Goal: Information Seeking & Learning: Compare options

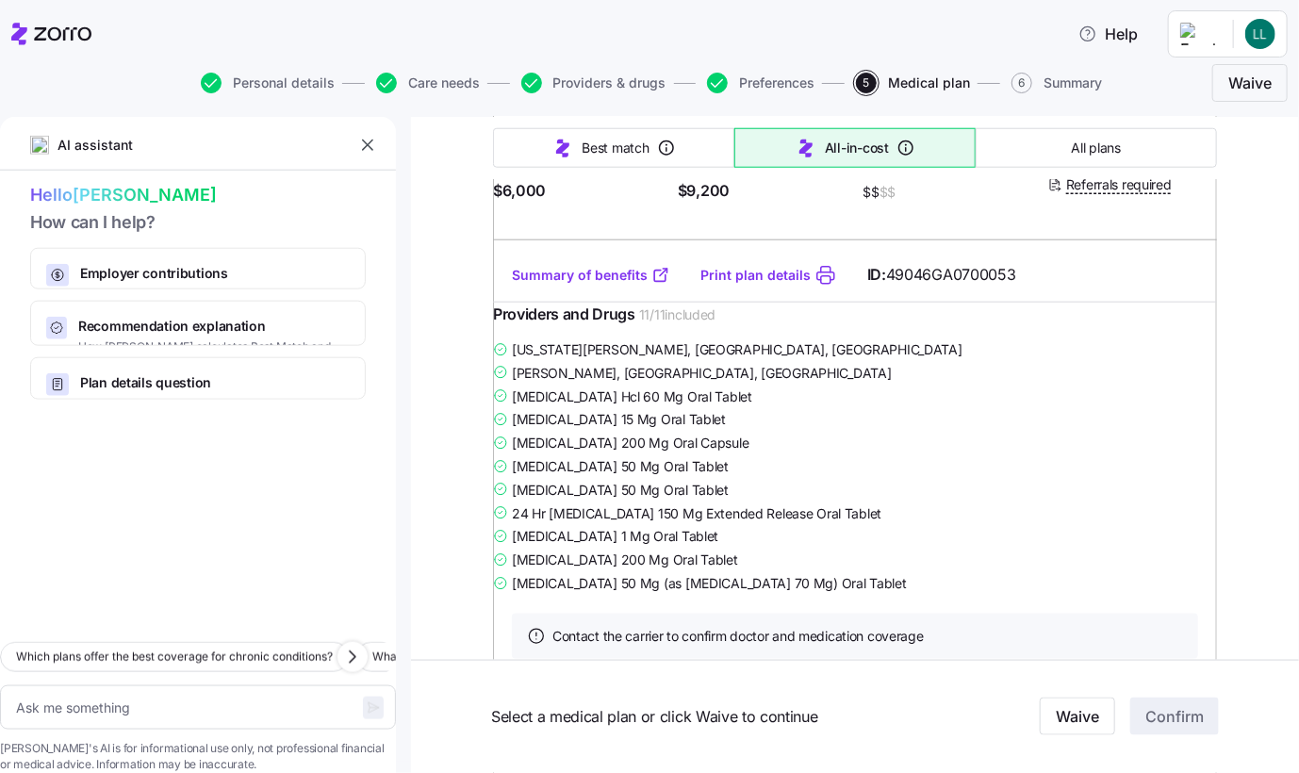
scroll to position [52732, 0]
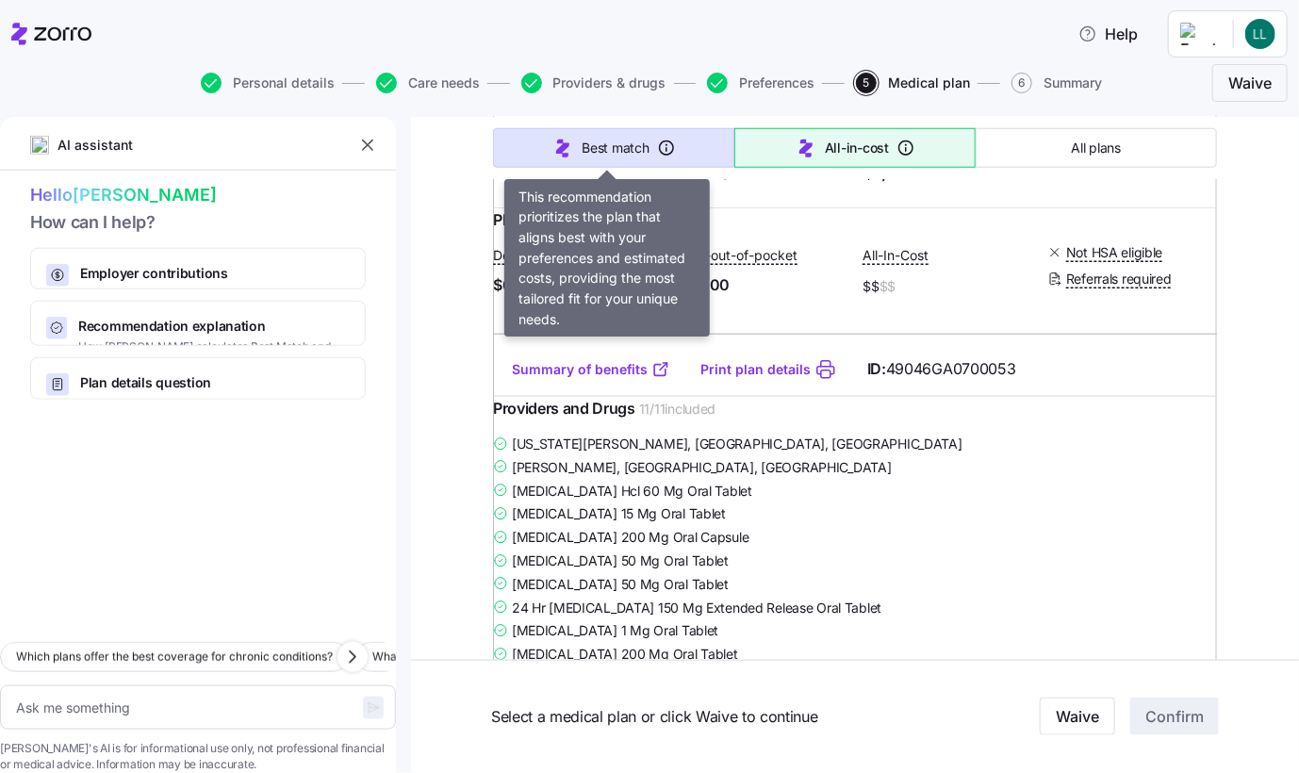
click at [608, 146] on span "Best match" at bounding box center [614, 148] width 67 height 19
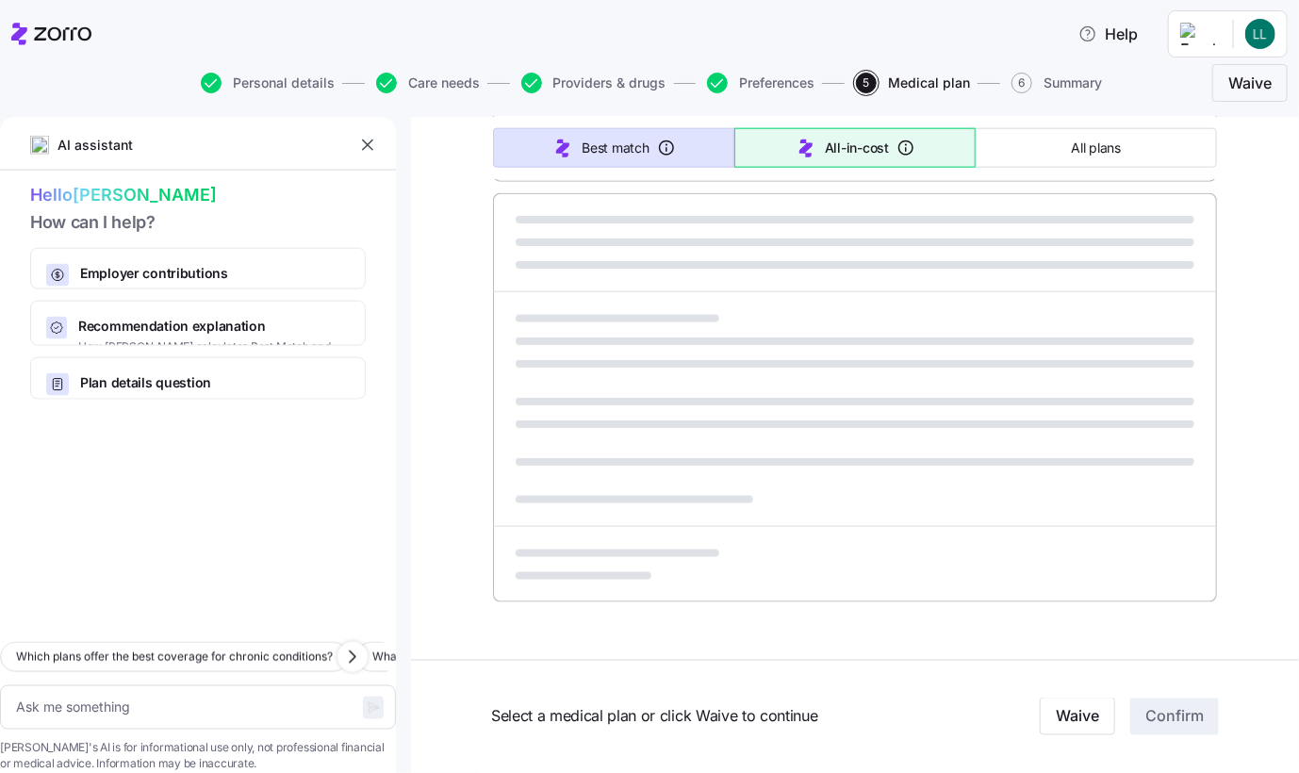
type textarea "x"
type input "Sorted by: Best match"
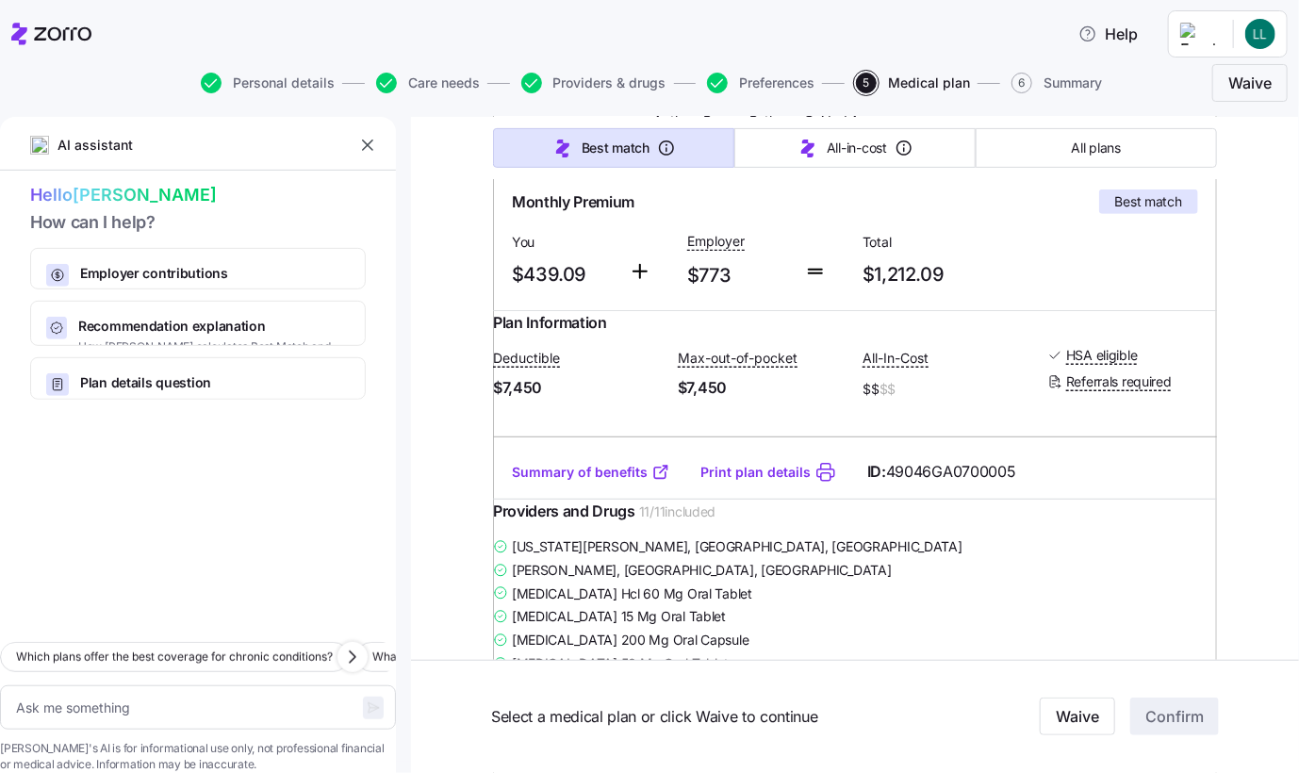
scroll to position [0, 0]
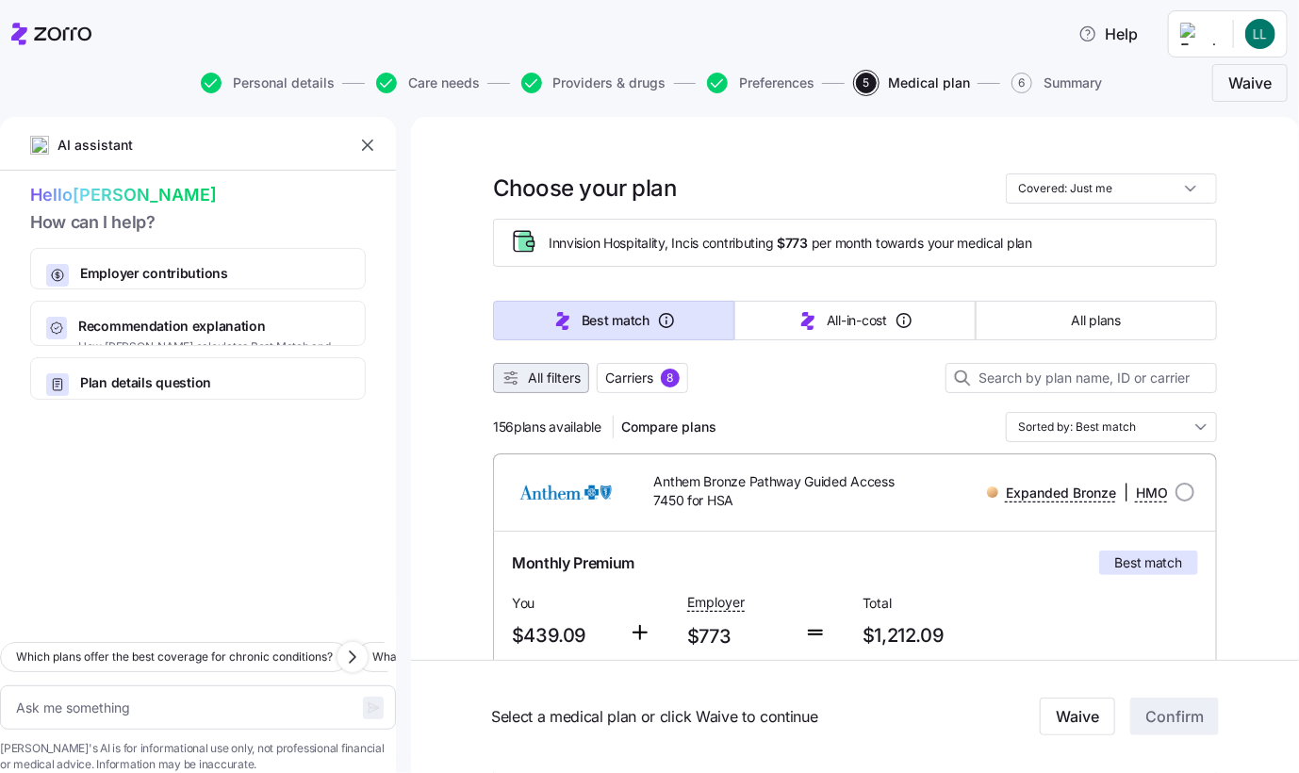
click at [544, 375] on span "All filters" at bounding box center [554, 377] width 53 height 19
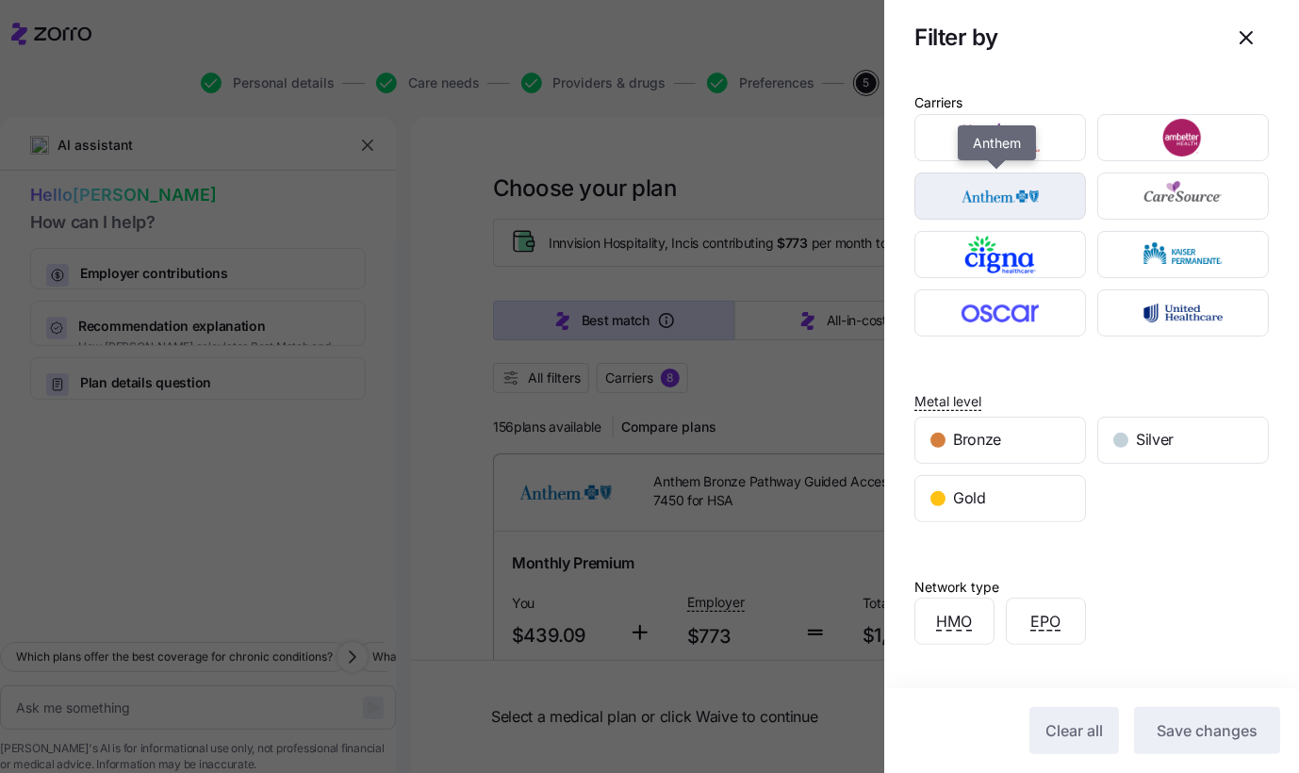
click at [1018, 195] on img "button" at bounding box center [1000, 196] width 139 height 38
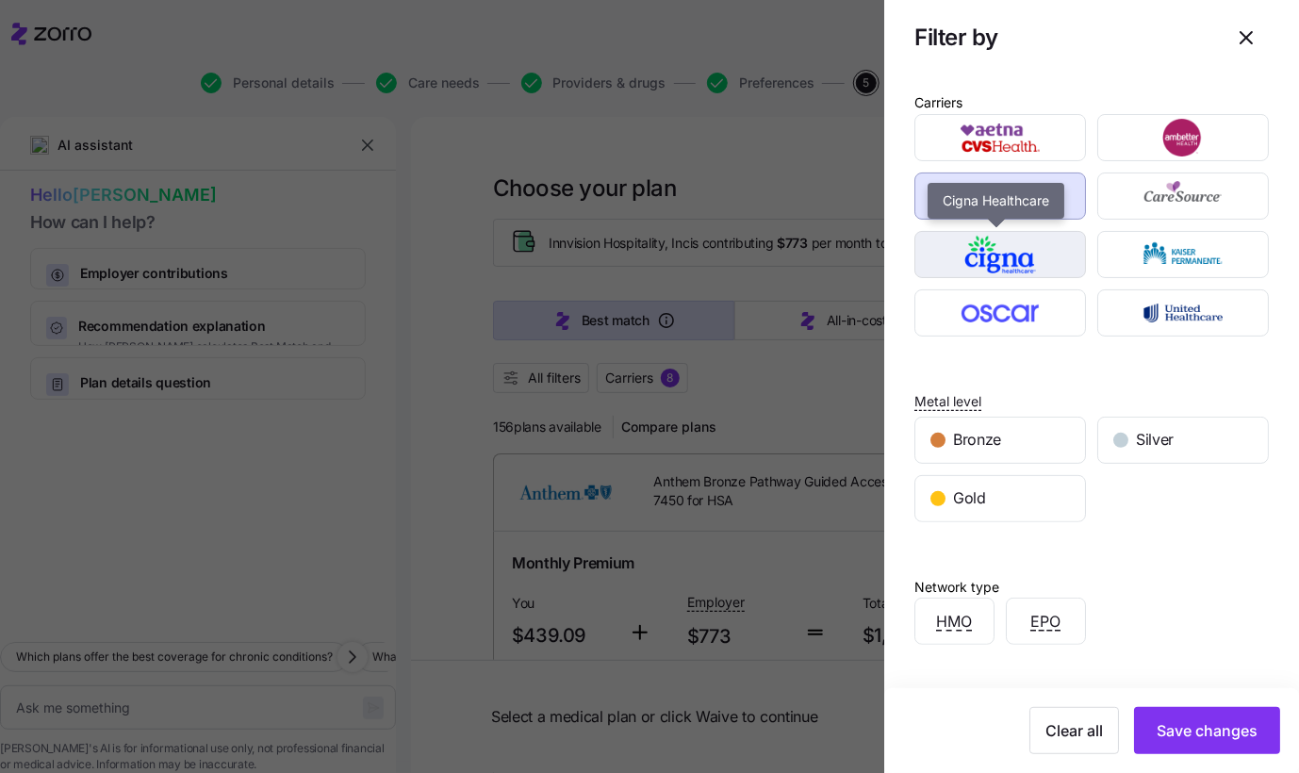
click at [1010, 249] on img "button" at bounding box center [1000, 255] width 139 height 38
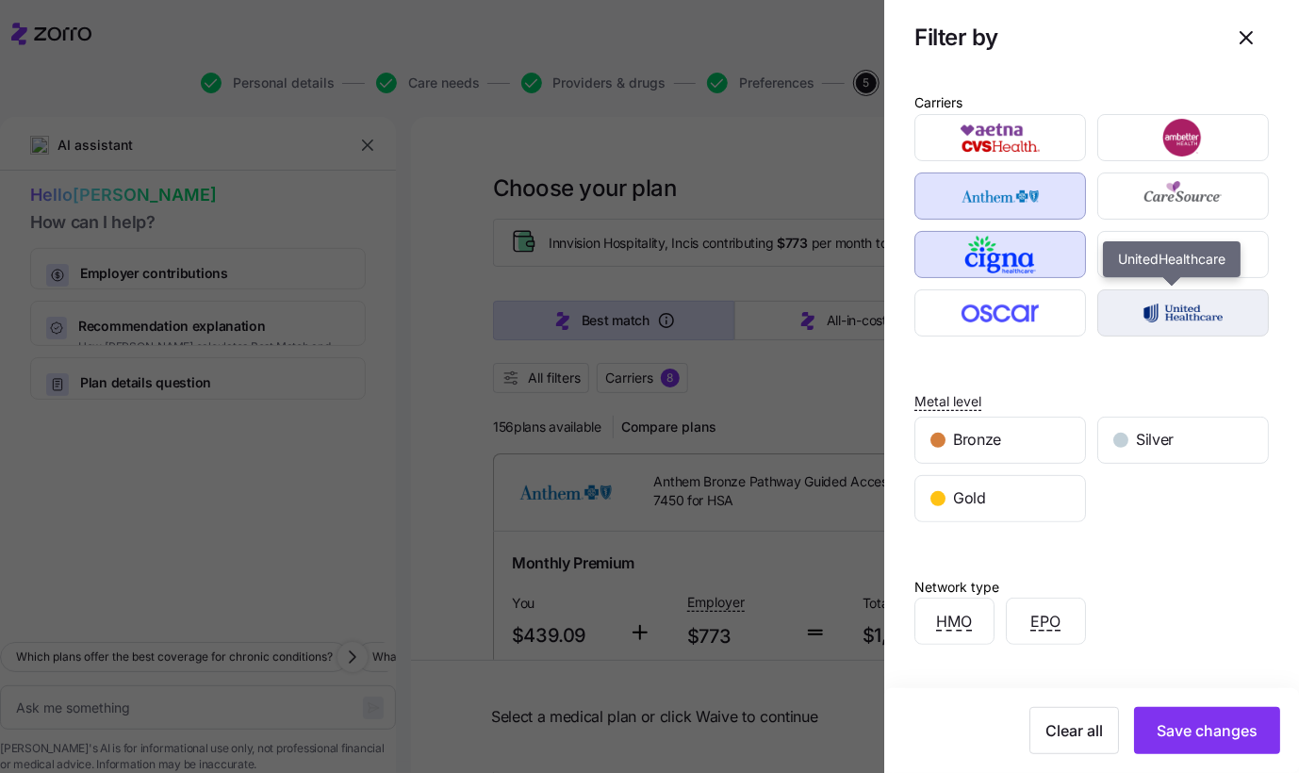
click at [1157, 314] on img "button" at bounding box center [1183, 313] width 139 height 38
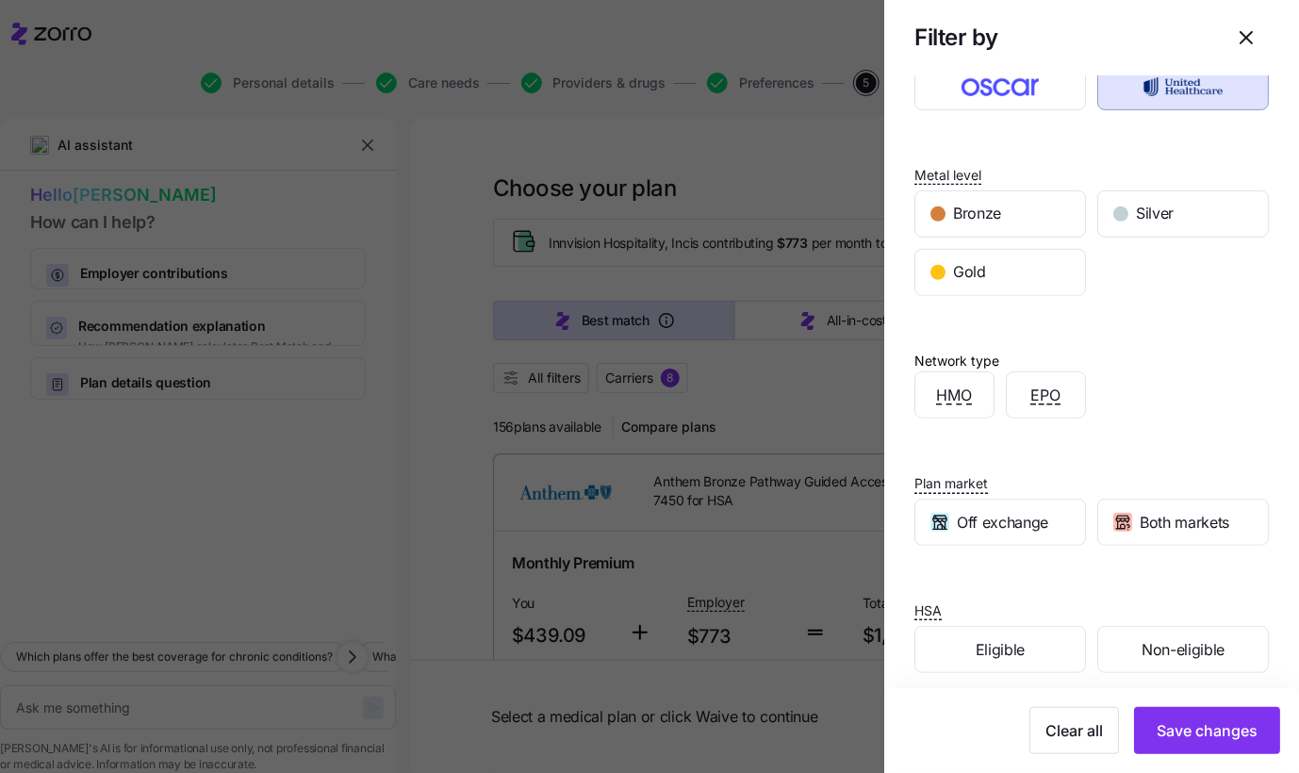
scroll to position [237, 0]
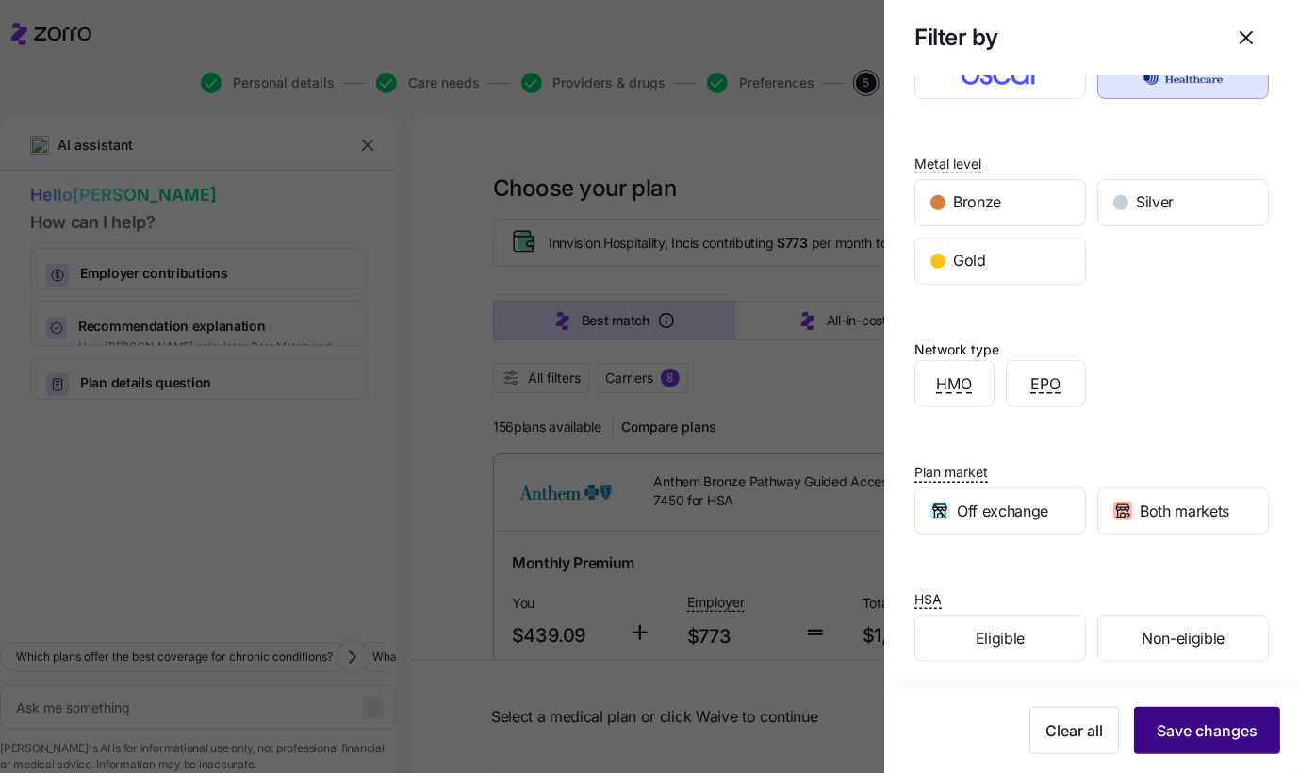
click at [1206, 721] on span "Save changes" at bounding box center [1206, 730] width 101 height 23
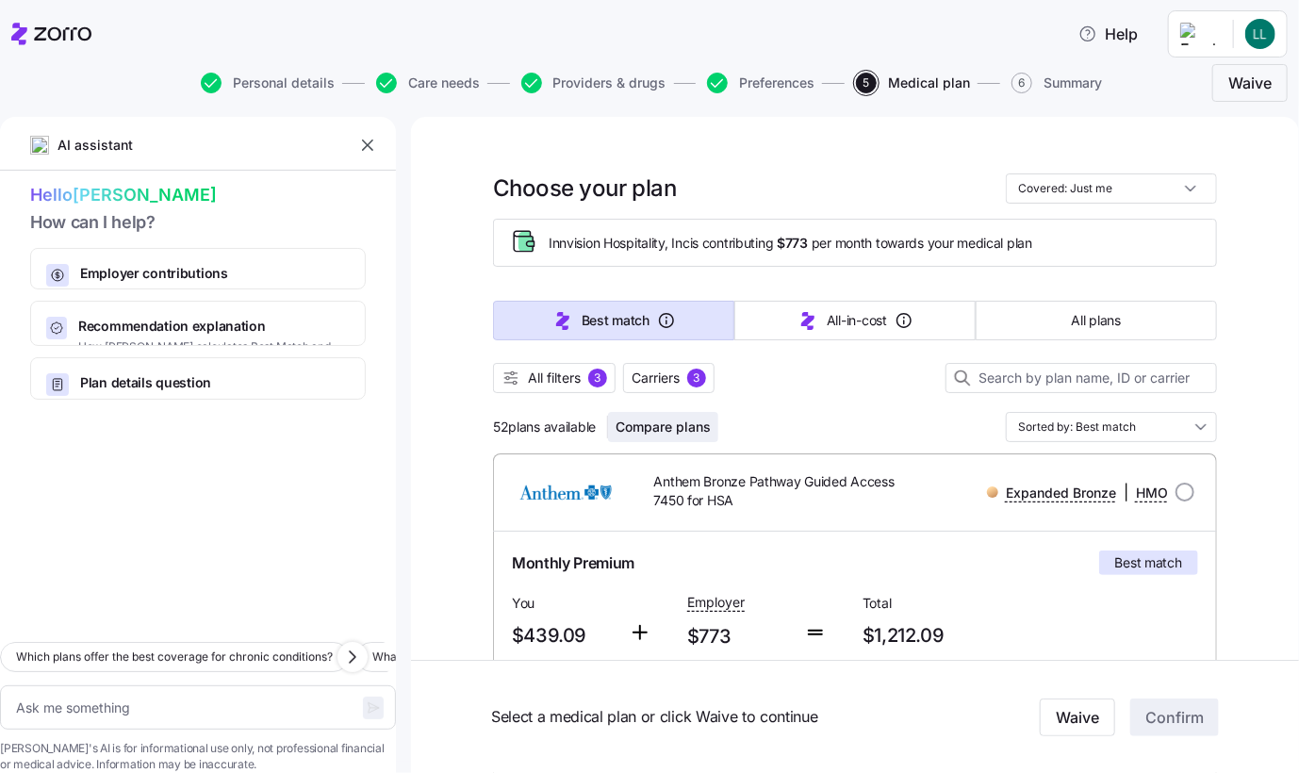
click at [658, 429] on span "Compare plans" at bounding box center [662, 426] width 95 height 19
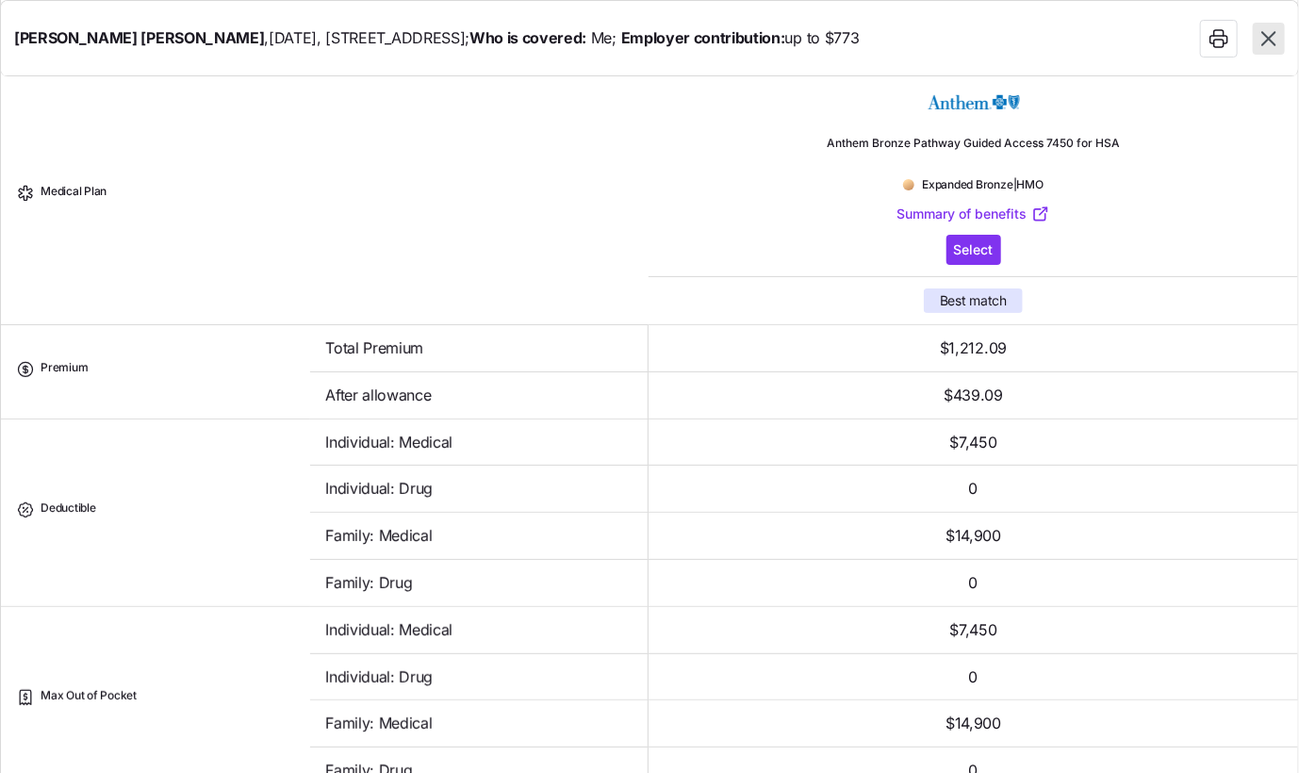
scroll to position [0, 0]
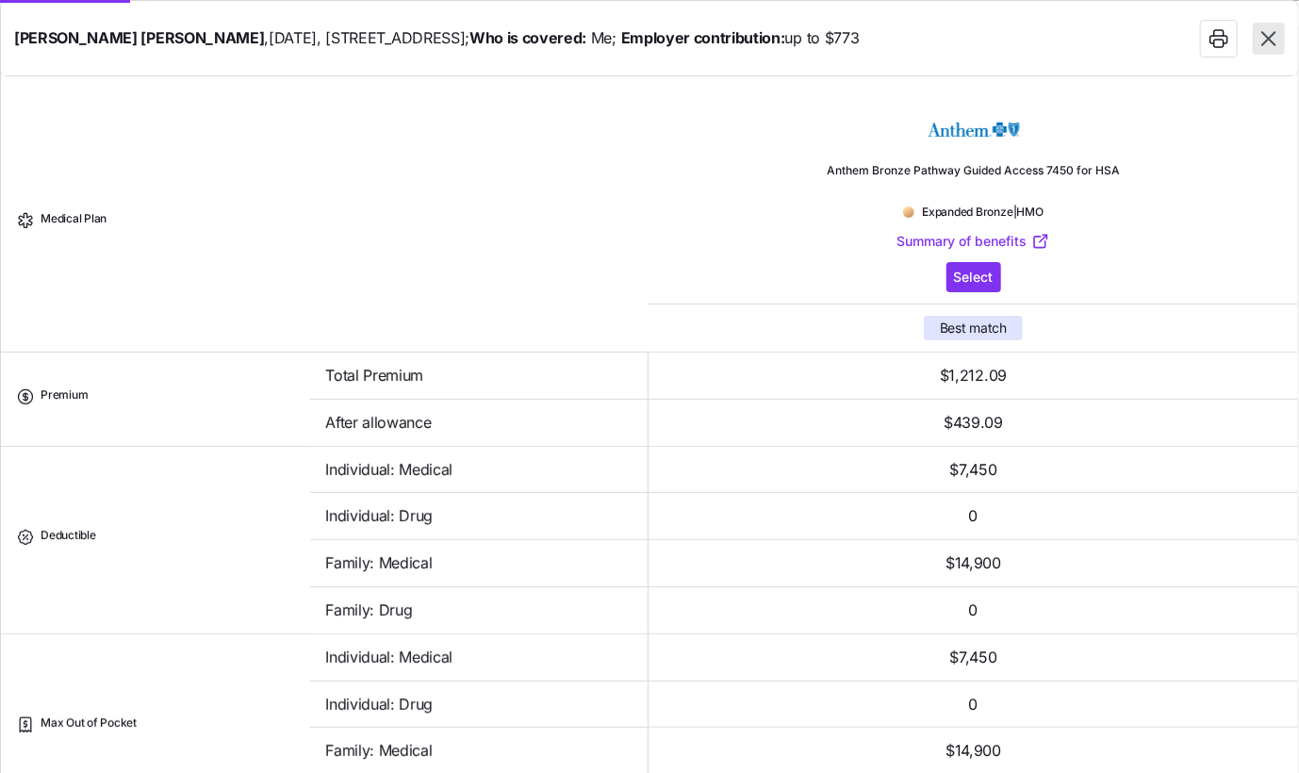
type textarea "x"
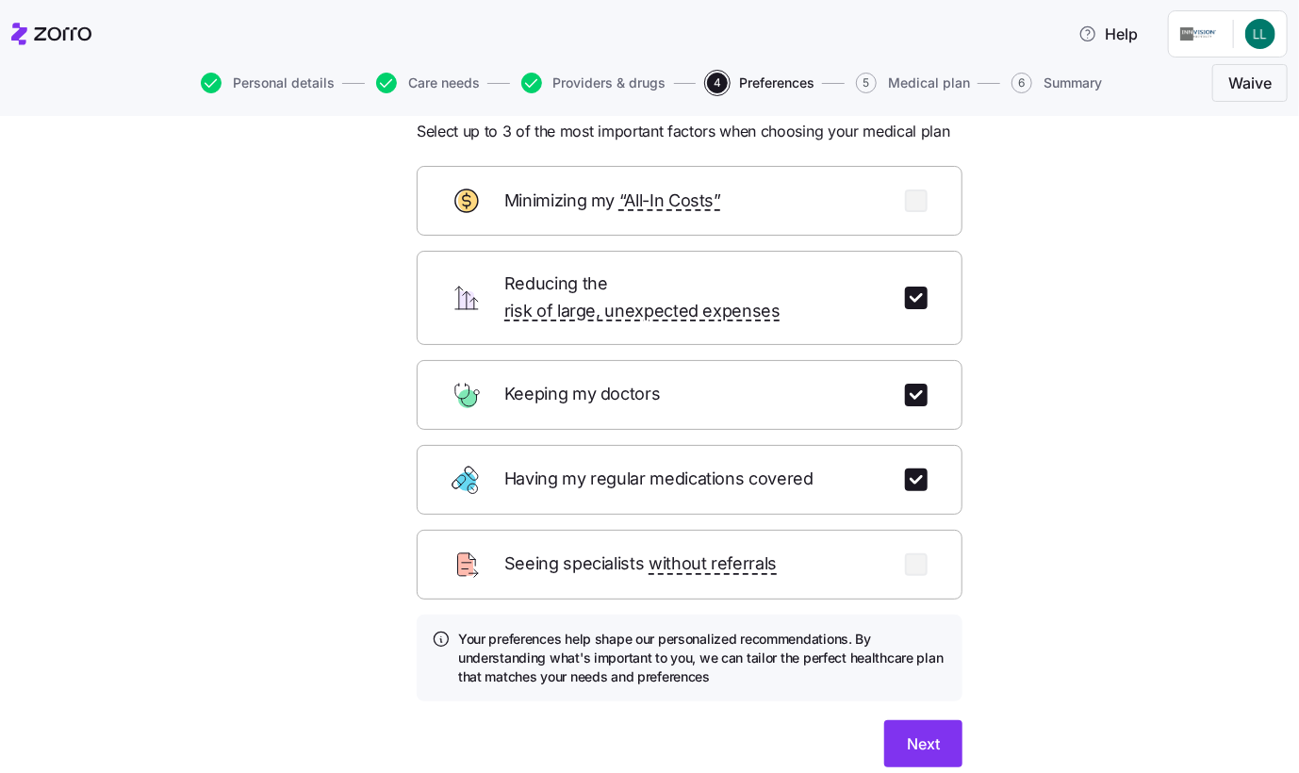
scroll to position [123, 0]
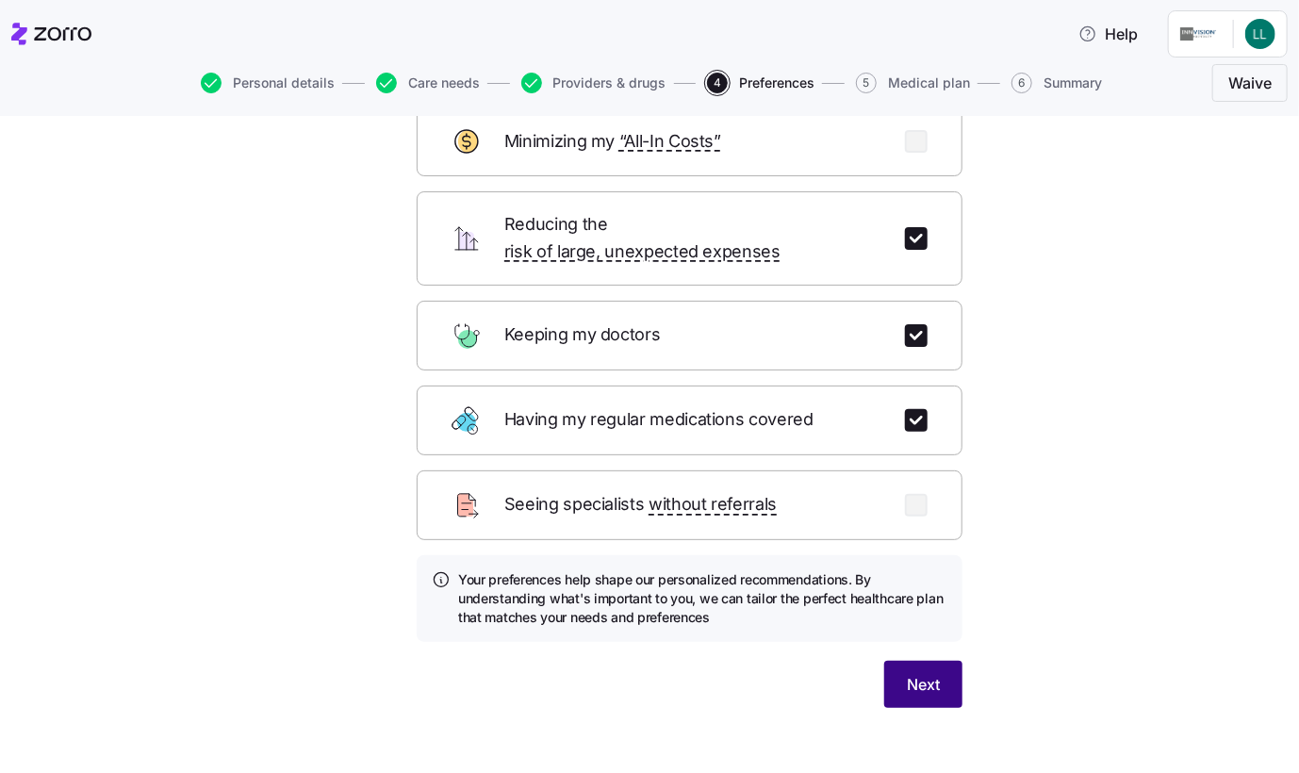
click at [908, 673] on span "Next" at bounding box center [923, 684] width 33 height 23
